Goal: Navigation & Orientation: Find specific page/section

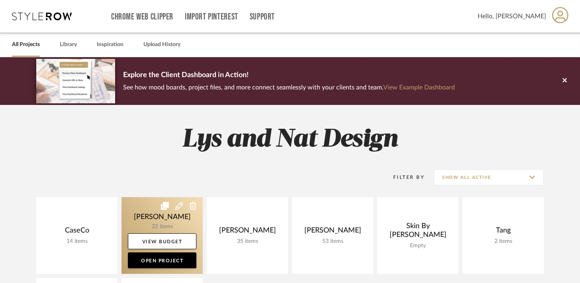
click at [148, 207] on link at bounding box center [161, 235] width 81 height 77
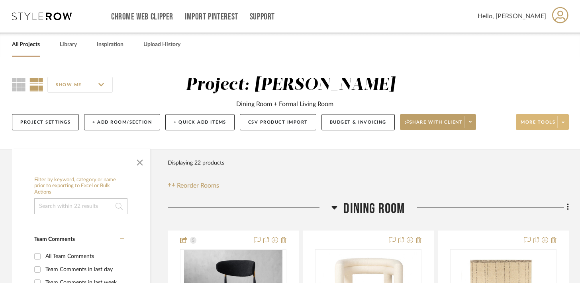
click at [561, 124] on icon at bounding box center [562, 122] width 3 height 4
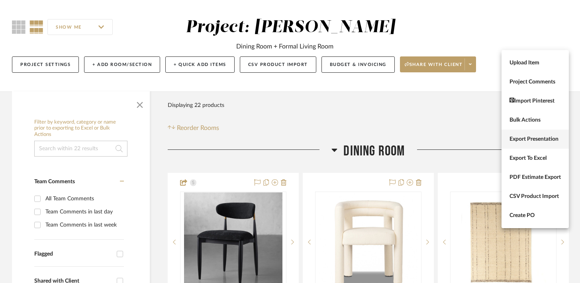
scroll to position [59, 0]
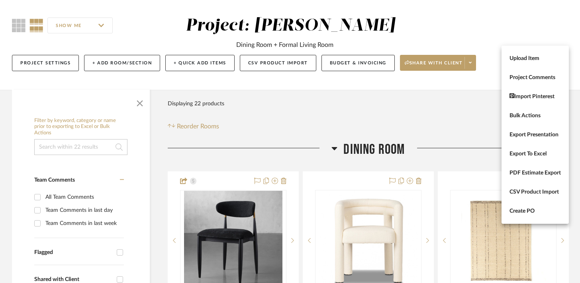
click at [470, 65] on div at bounding box center [290, 141] width 580 height 283
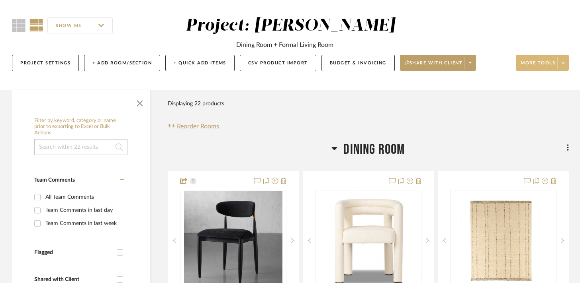
click at [470, 65] on icon at bounding box center [470, 63] width 3 height 4
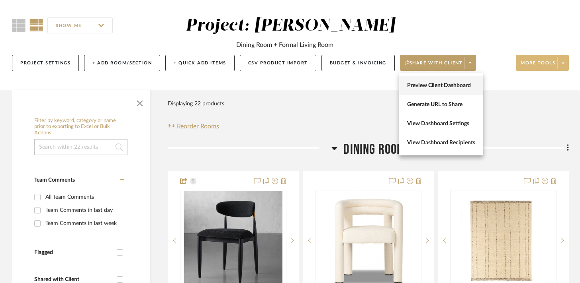
click at [457, 90] on button "Preview Client Dashboard" at bounding box center [441, 85] width 84 height 19
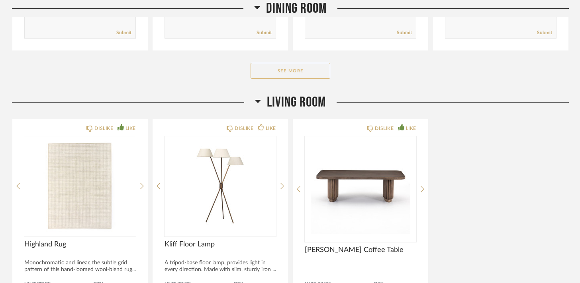
click at [292, 70] on button "See More" at bounding box center [290, 71] width 80 height 16
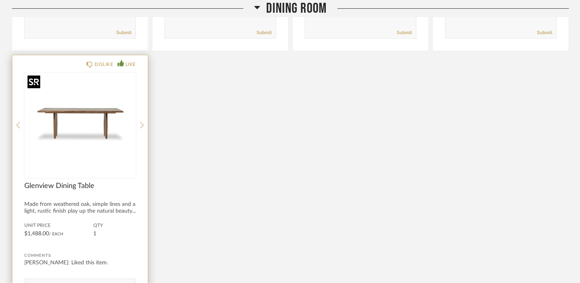
click at [0, 0] on img at bounding box center [0, 0] width 0 height 0
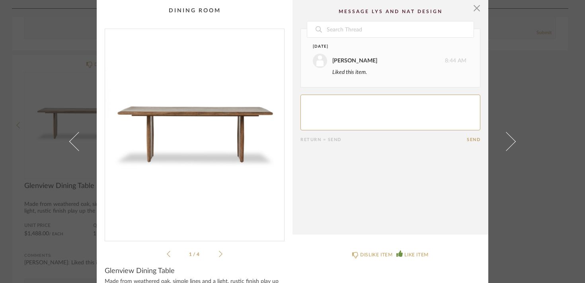
scroll to position [70, 0]
